Goal: Navigation & Orientation: Find specific page/section

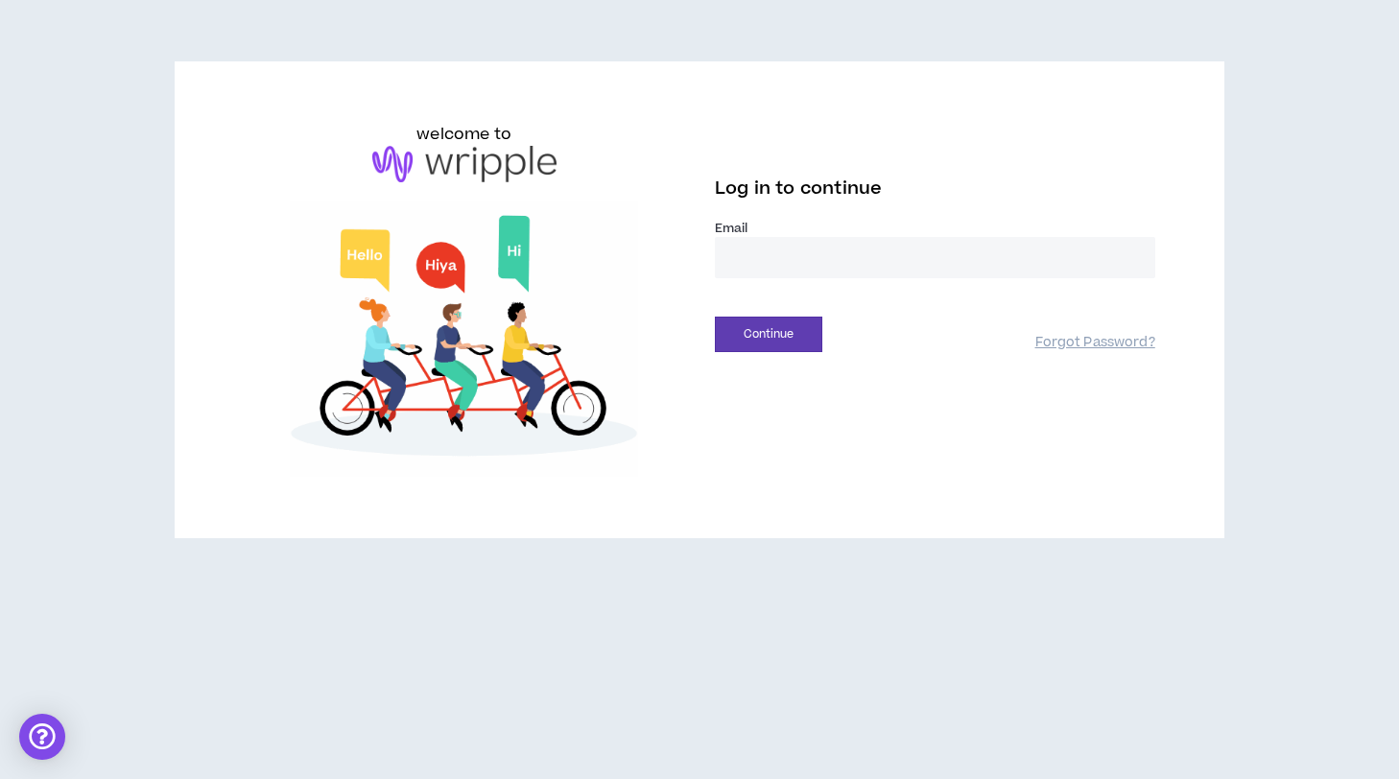
click at [837, 273] on input "email" at bounding box center [935, 257] width 440 height 41
type input "**********"
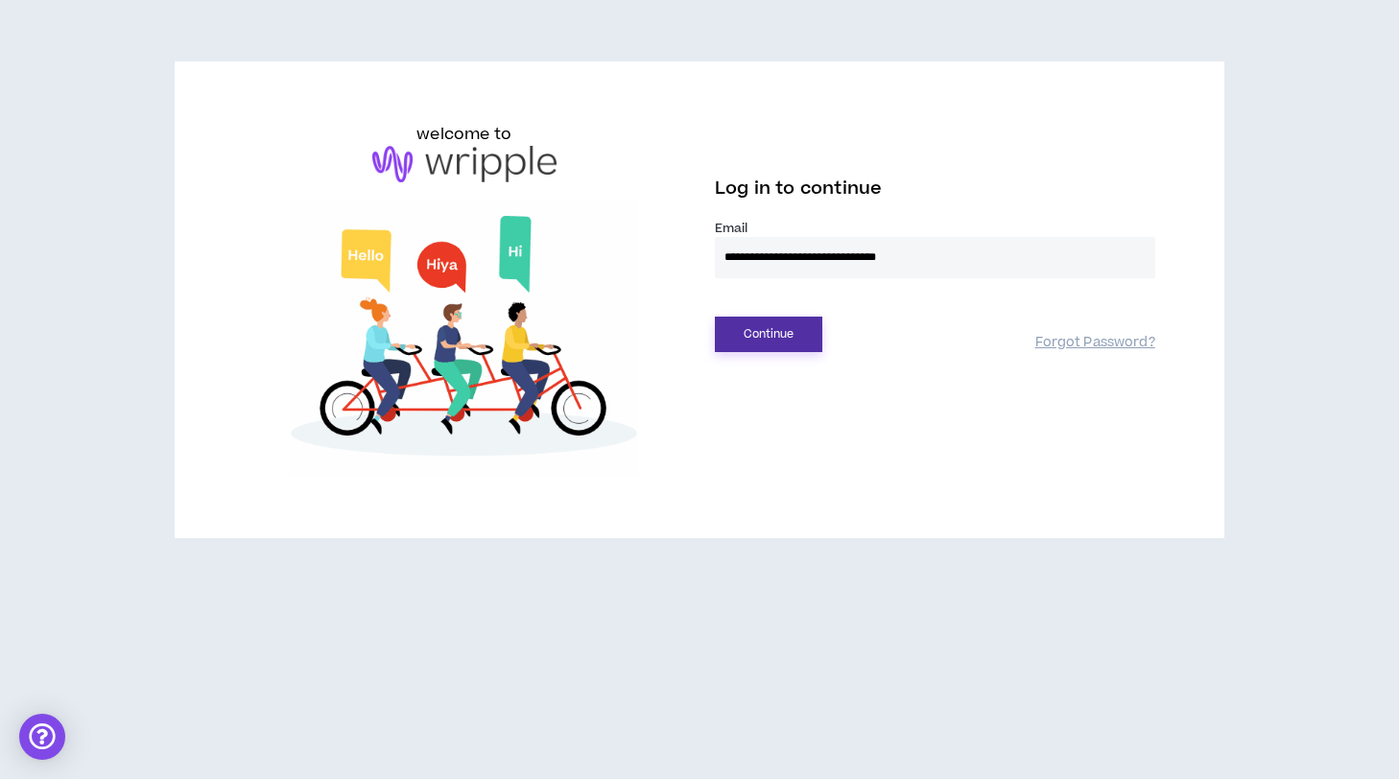
click at [773, 339] on button "Continue" at bounding box center [768, 334] width 107 height 35
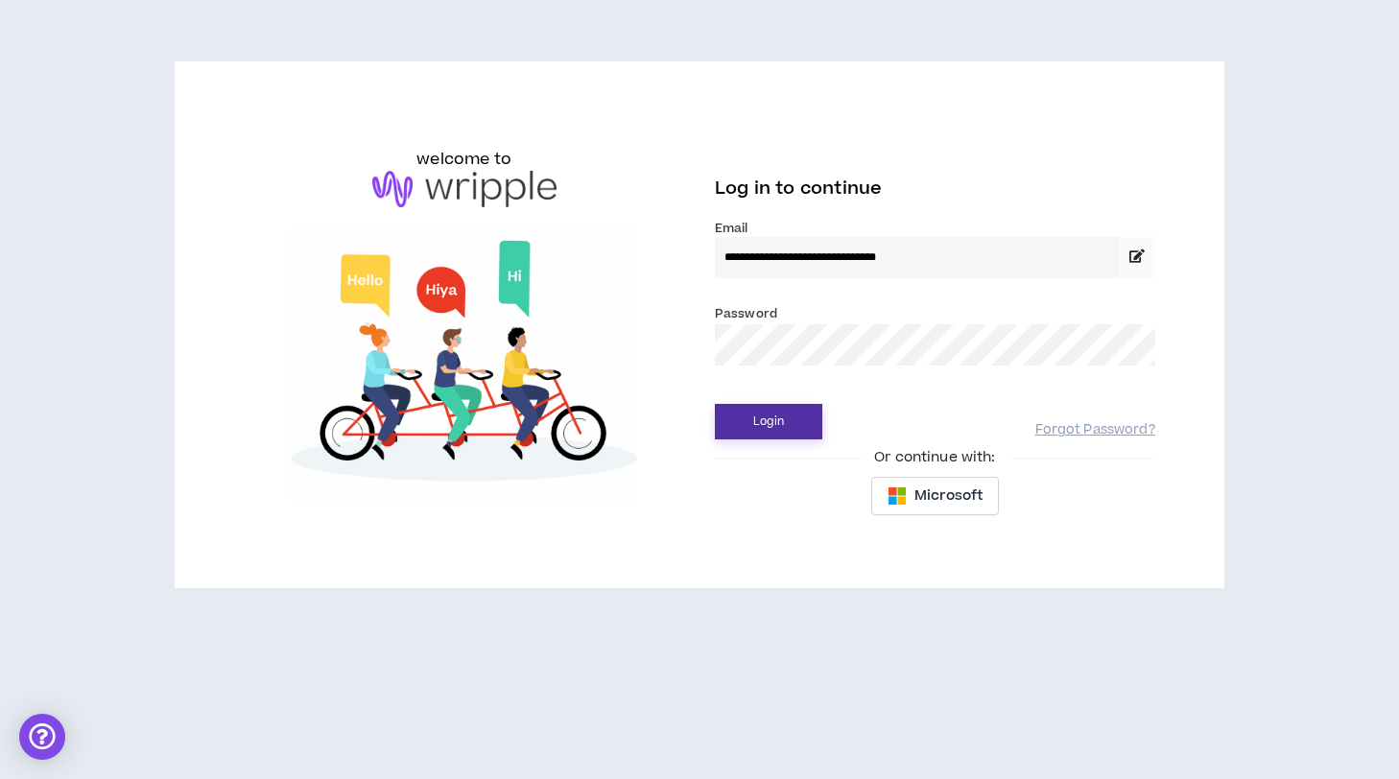
click at [758, 418] on button "Login" at bounding box center [768, 421] width 107 height 35
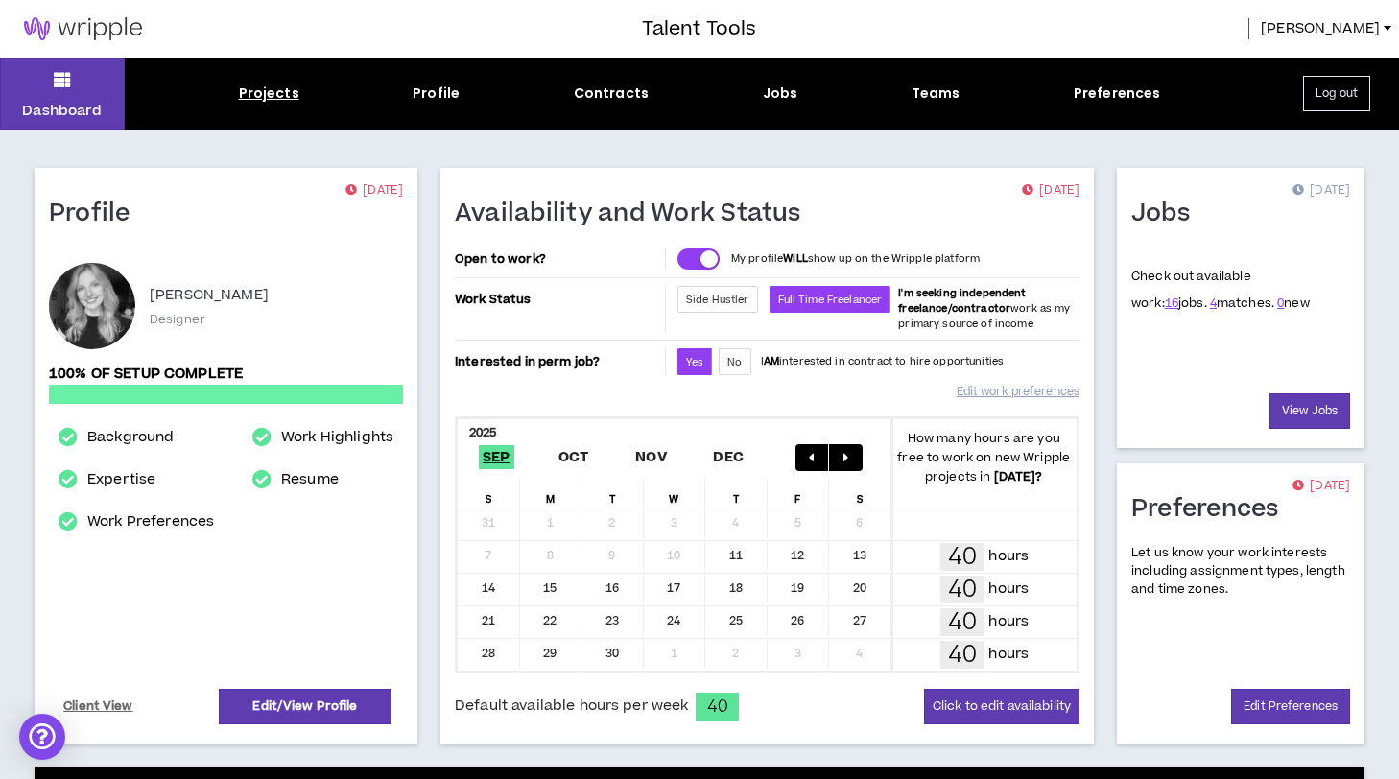
click at [264, 94] on div "Projects" at bounding box center [269, 93] width 60 height 20
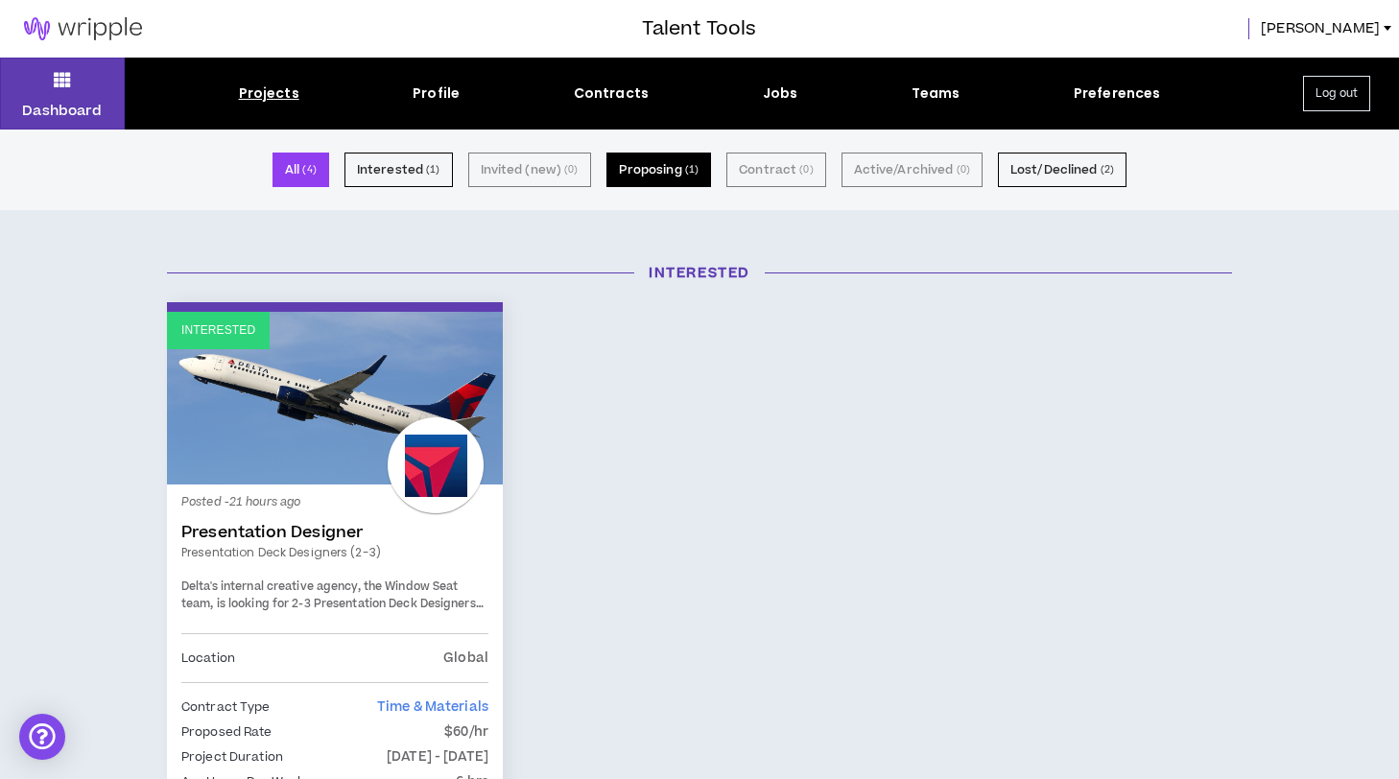
click at [659, 166] on button "Proposing ( 1 )" at bounding box center [659, 170] width 106 height 35
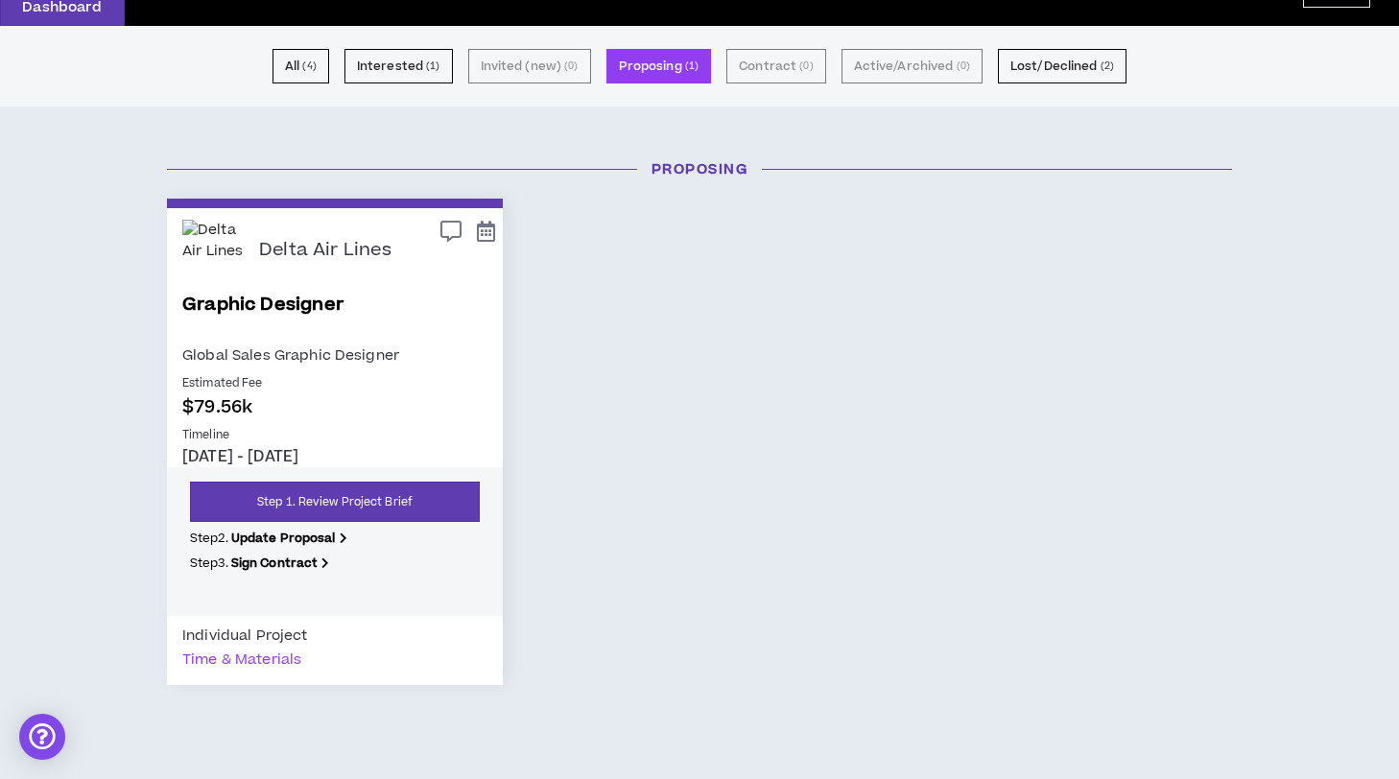
scroll to position [106, 0]
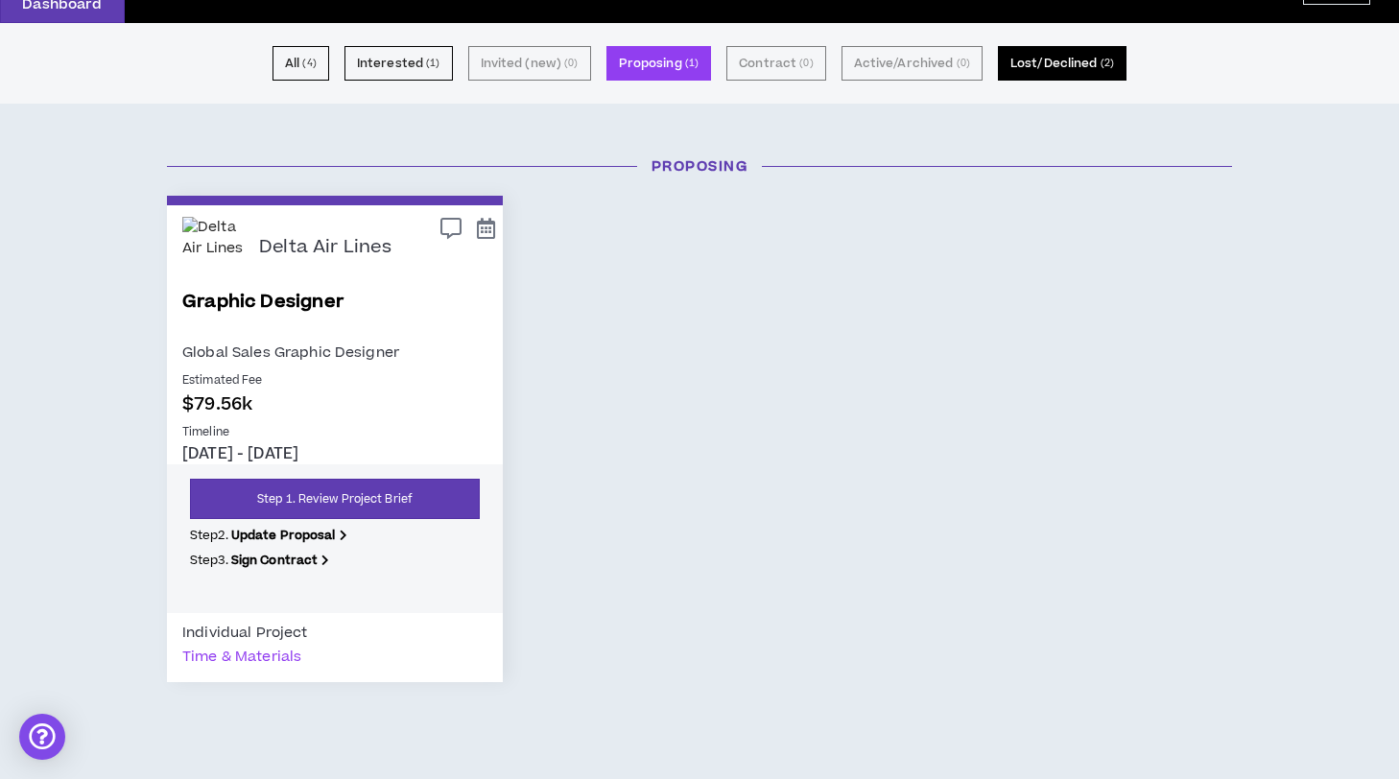
click at [1043, 73] on button "Lost/Declined ( 2 )" at bounding box center [1062, 63] width 129 height 35
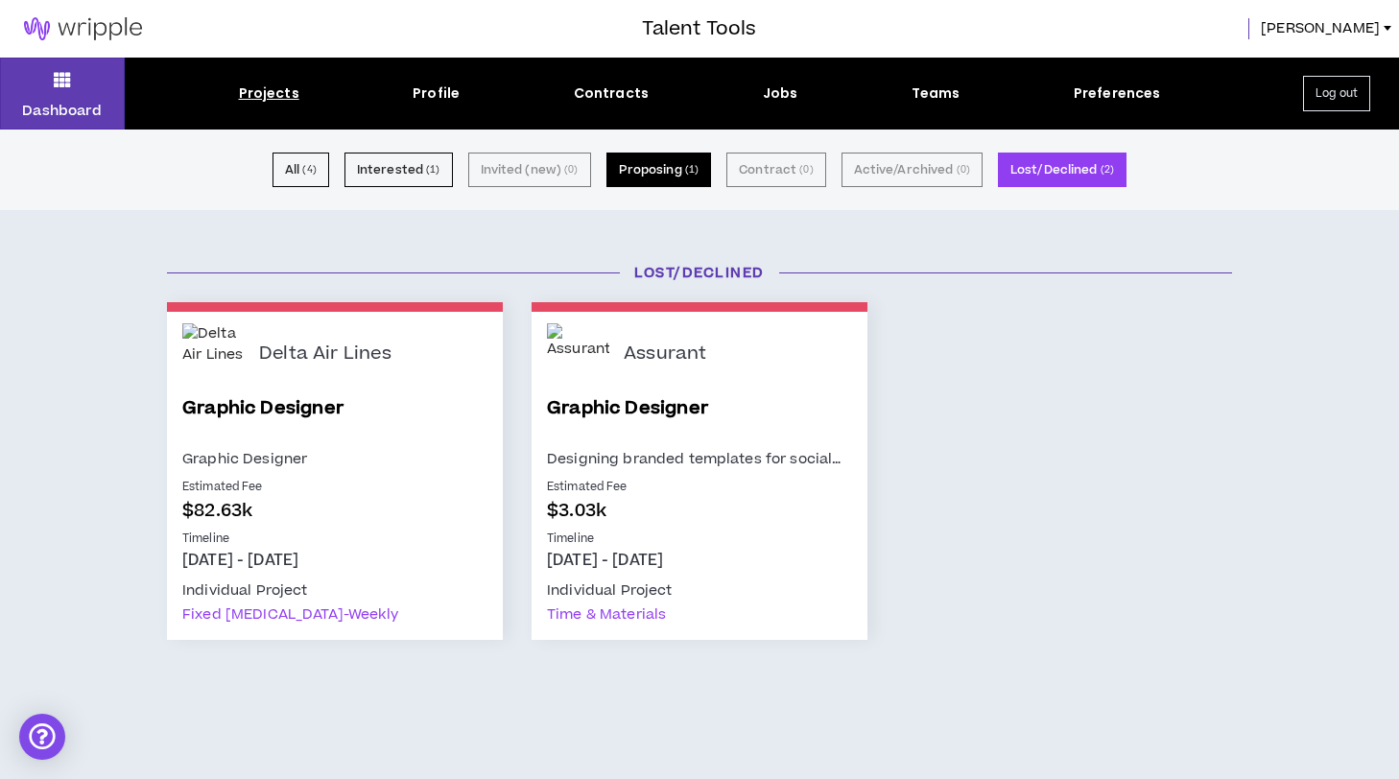
click at [655, 174] on button "Proposing ( 1 )" at bounding box center [659, 170] width 106 height 35
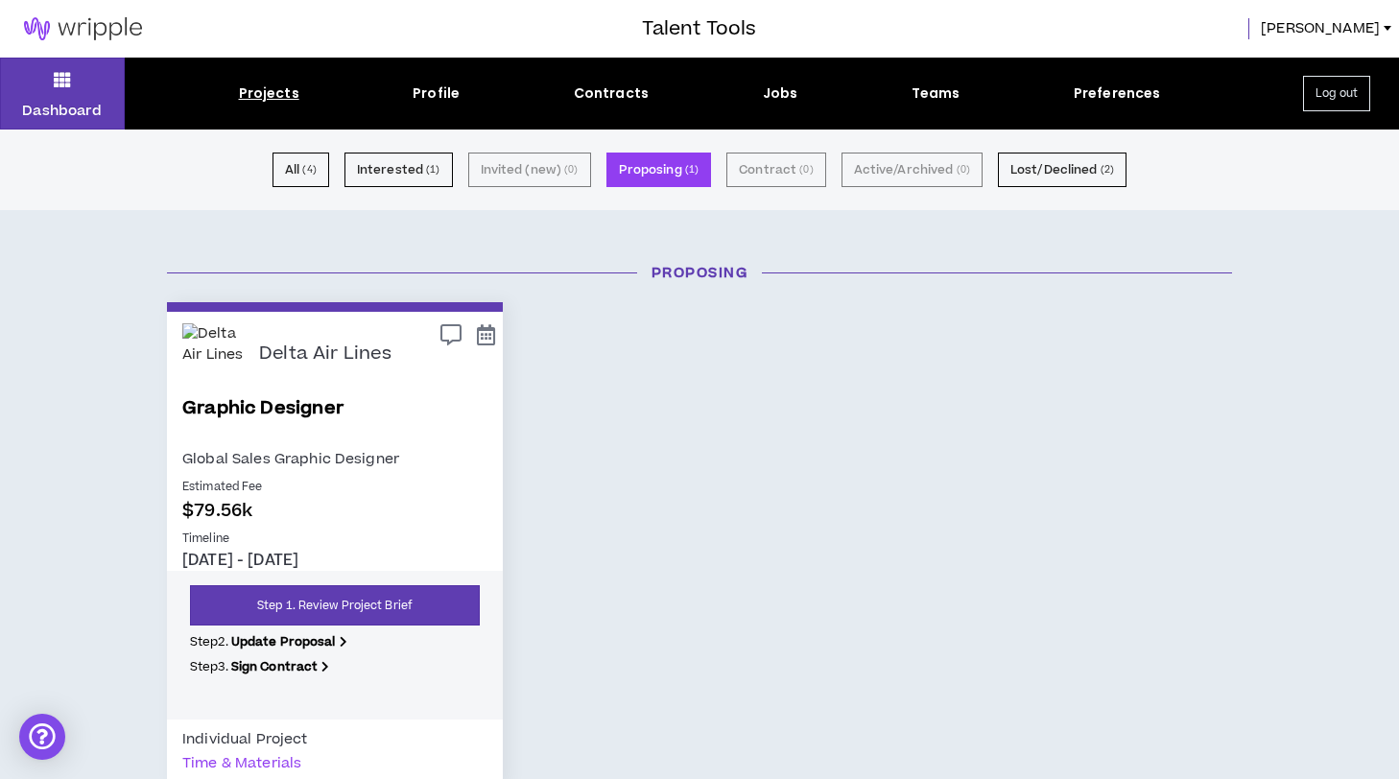
click at [615, 104] on div "Dashboard Projects Profile Contracts Jobs Teams Preferences Log out" at bounding box center [699, 94] width 1399 height 72
click at [626, 95] on div "Contracts" at bounding box center [611, 93] width 75 height 20
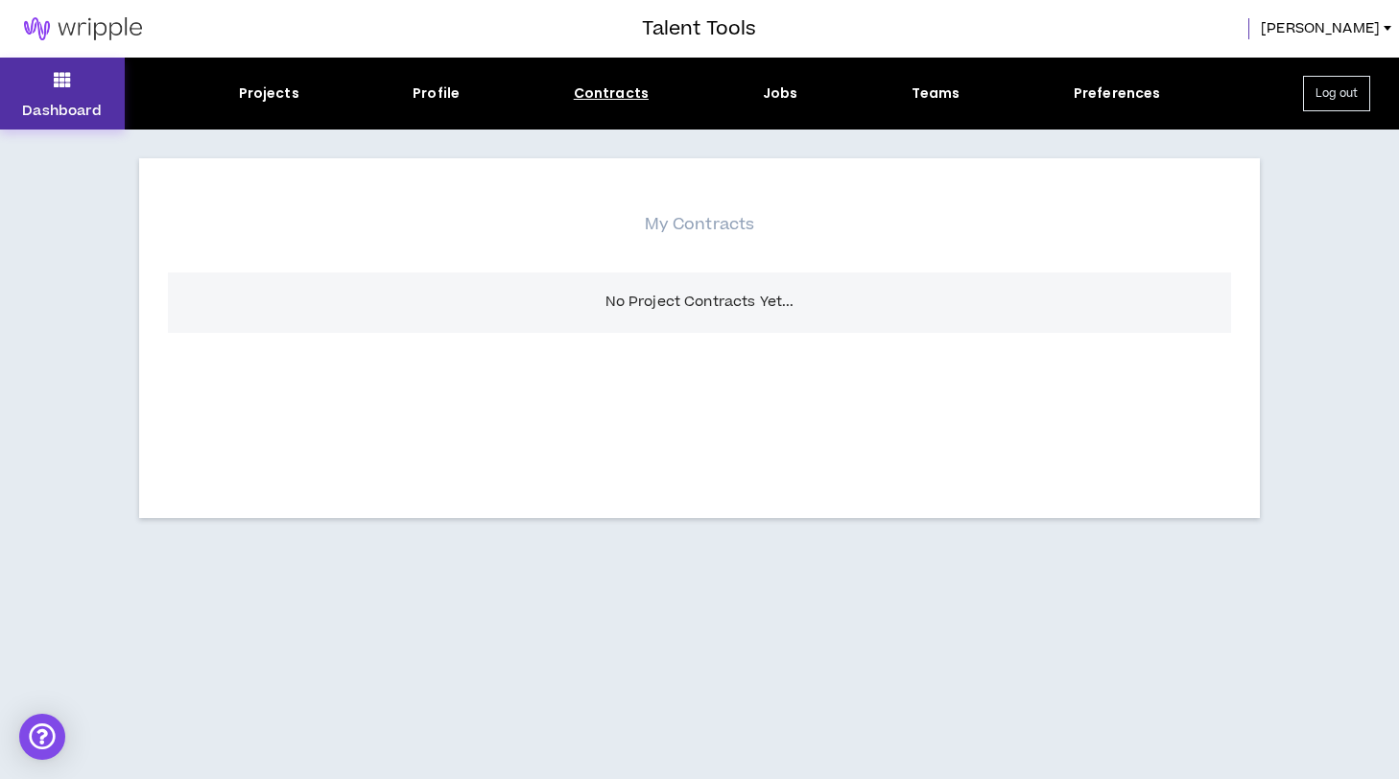
click at [56, 91] on icon at bounding box center [62, 79] width 17 height 27
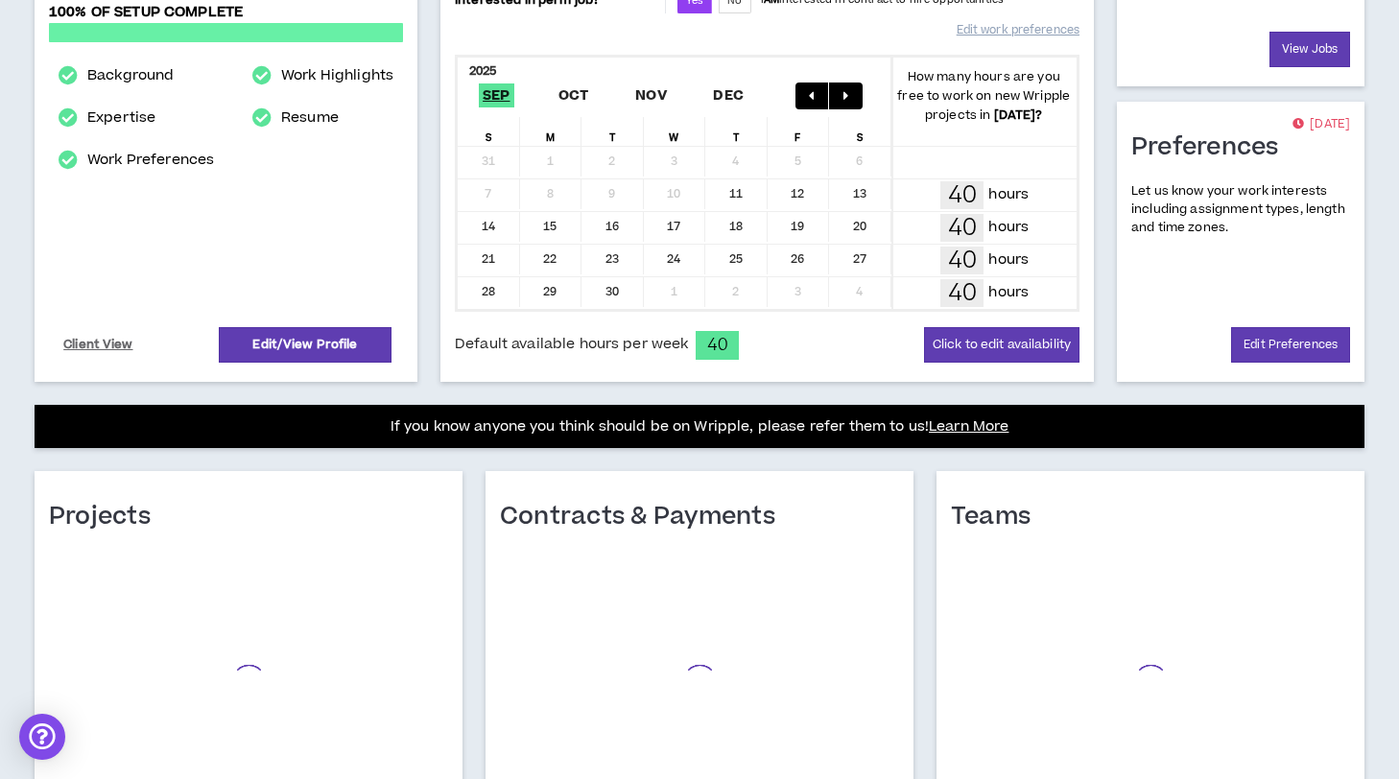
scroll to position [475, 0]
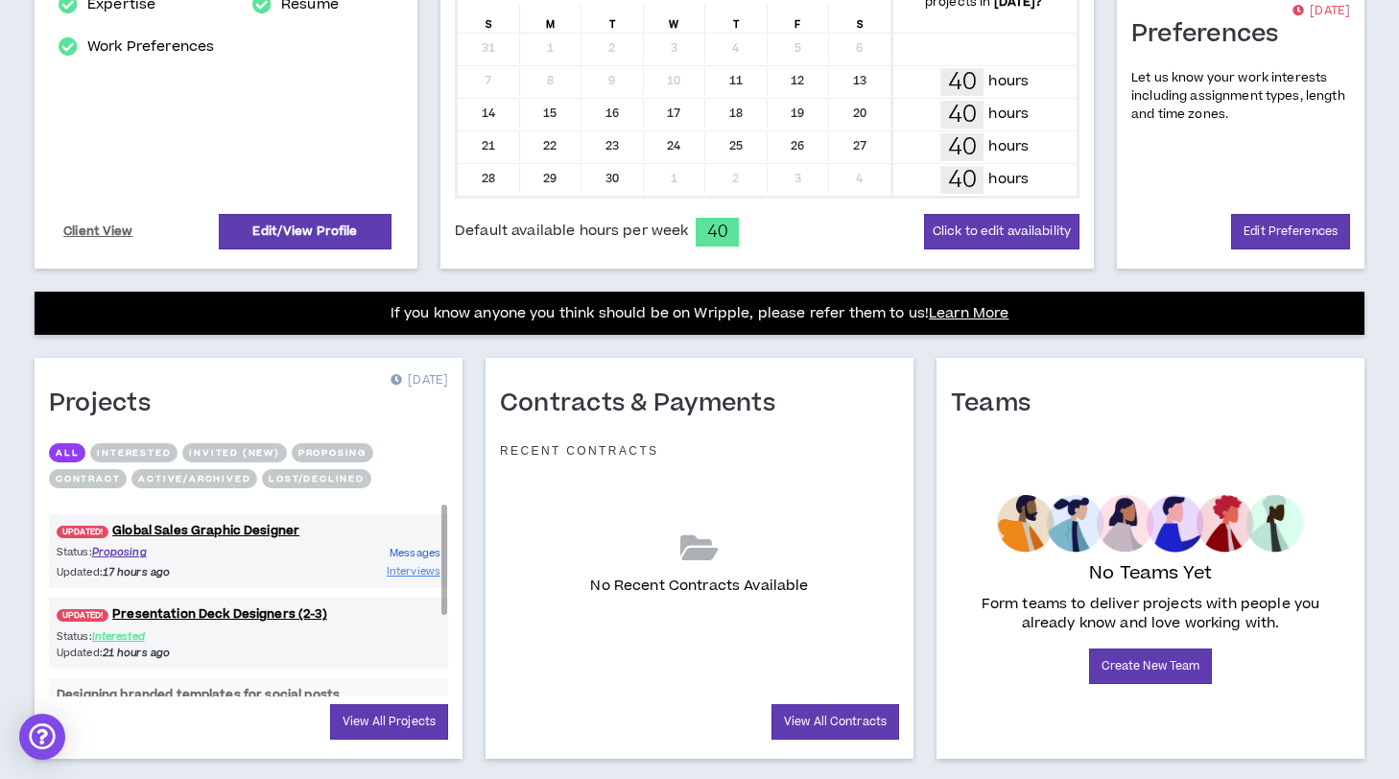
click at [412, 552] on span "Messages" at bounding box center [414, 553] width 51 height 14
